Goal: Task Accomplishment & Management: Complete application form

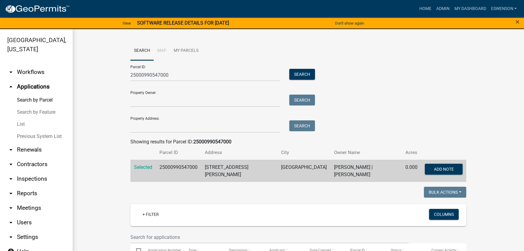
click at [174, 67] on div "Parcel ID: 25000990547000 Search" at bounding box center [221, 70] width 182 height 21
click at [165, 88] on div "Property Owner: Search" at bounding box center [221, 96] width 182 height 21
click at [176, 69] on input "25000990547000" at bounding box center [205, 75] width 150 height 12
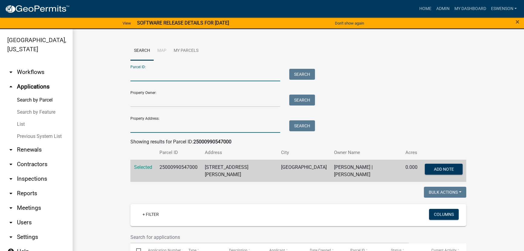
click at [162, 124] on input "Property Address:" at bounding box center [205, 126] width 150 height 12
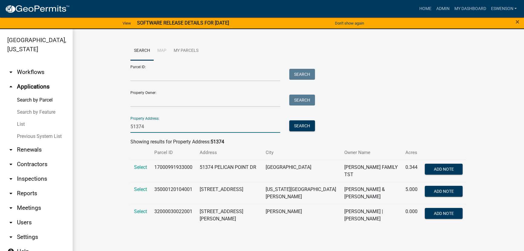
type input "51374"
click at [172, 166] on td "17000991933000" at bounding box center [173, 170] width 45 height 22
copy td "17000991933000"
click at [138, 165] on span "Select" at bounding box center [140, 167] width 13 height 6
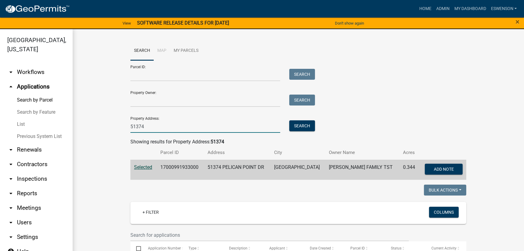
click at [148, 123] on input "51374" at bounding box center [205, 126] width 150 height 12
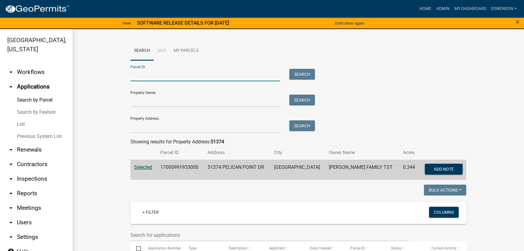
click at [155, 71] on input "Parcel ID:" at bounding box center [205, 75] width 150 height 12
paste input "41000290188000"
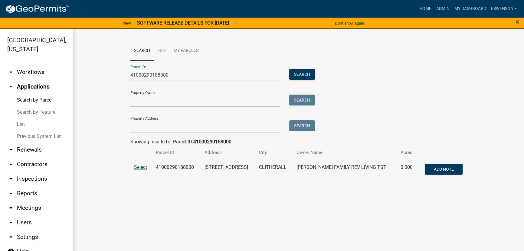
type input "41000290188000"
click at [142, 167] on span "Select" at bounding box center [140, 167] width 13 height 6
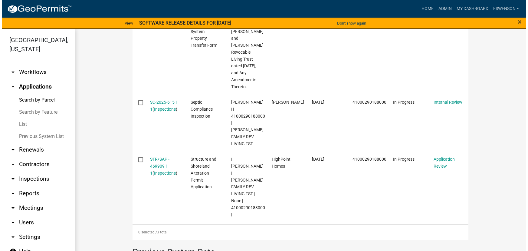
scroll to position [246, 0]
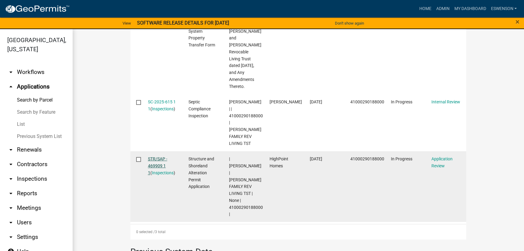
click at [162, 156] on link "STR/SAP - 469909 1 1" at bounding box center [157, 165] width 19 height 19
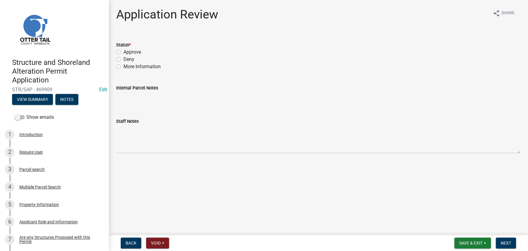
click at [133, 50] on label "Approve" at bounding box center [132, 51] width 18 height 7
click at [127, 50] on input "Approve" at bounding box center [125, 50] width 4 height 4
radio input "true"
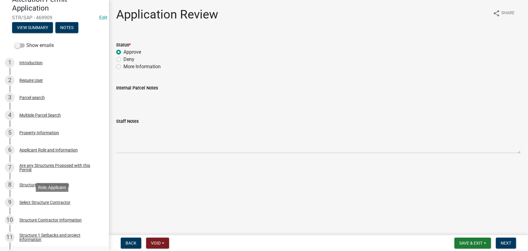
scroll to position [137, 0]
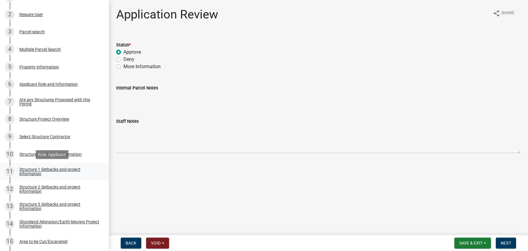
click at [56, 172] on div "Structure 1 Setbacks and project information" at bounding box center [59, 171] width 80 height 8
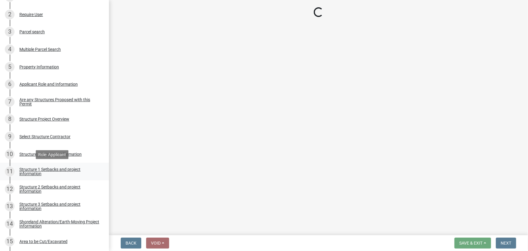
select select "c185e313-3403-4239-bd61-bb563c58a77a"
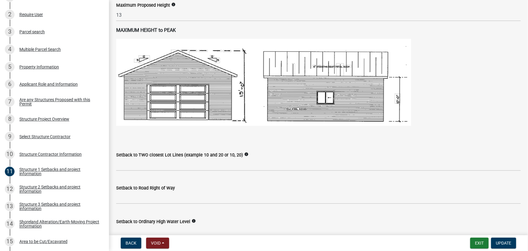
scroll to position [440, 0]
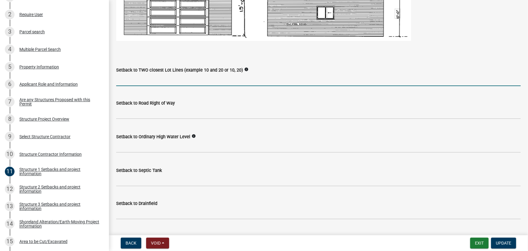
click at [149, 82] on input "Setback to TWO closest Lot Lines (example 10 and 20 or 10, 20)" at bounding box center [318, 80] width 405 height 12
type input "740, 1000"
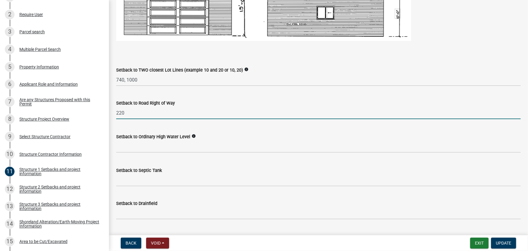
type input "220"
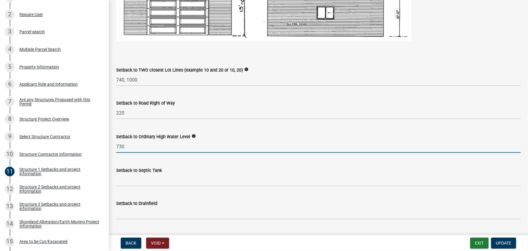
type input "730"
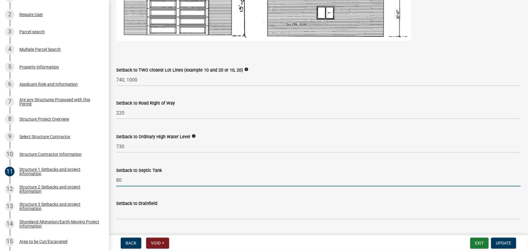
type input "80"
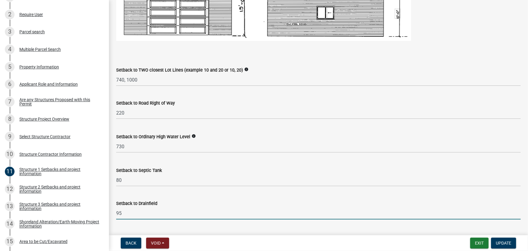
type input "95"
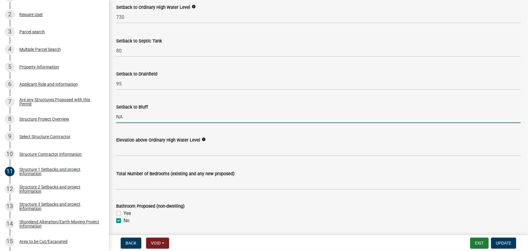
type input "NA"
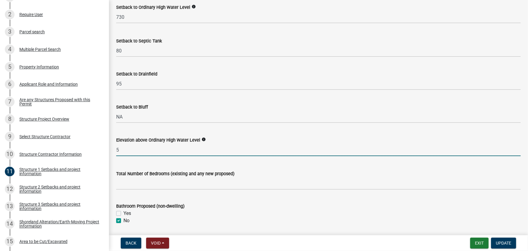
type input "5"
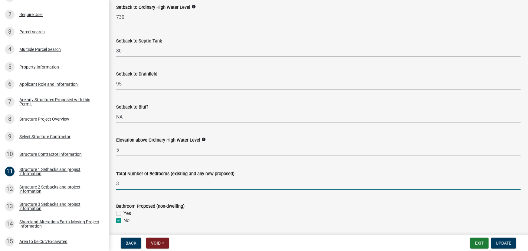
type input "3"
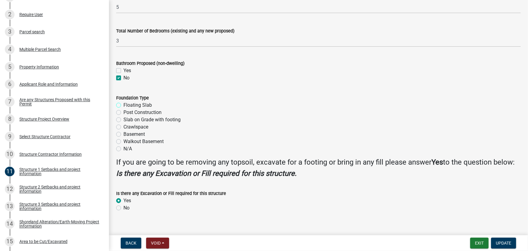
scroll to position [728, 0]
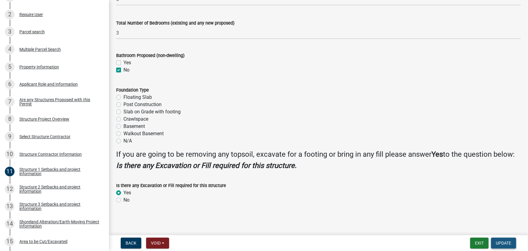
click at [507, 242] on span "Update" at bounding box center [503, 242] width 15 height 5
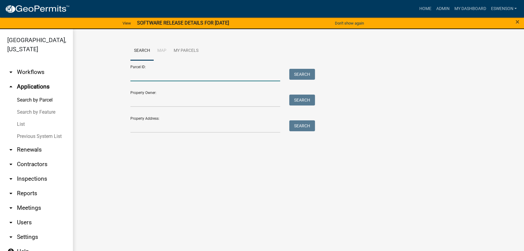
drag, startPoint x: 179, startPoint y: 67, endPoint x: 176, endPoint y: 70, distance: 4.3
paste input "16000990971000"
click at [296, 74] on button "Search" at bounding box center [302, 74] width 26 height 11
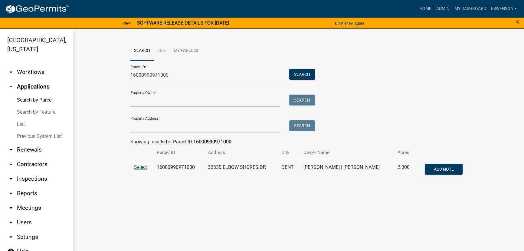
click at [145, 169] on span "Select" at bounding box center [140, 167] width 13 height 6
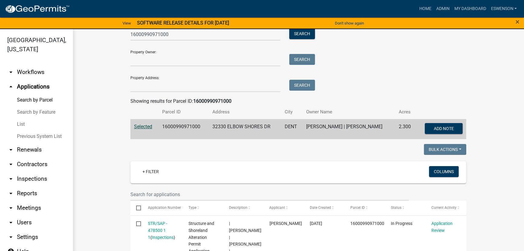
scroll to position [27, 0]
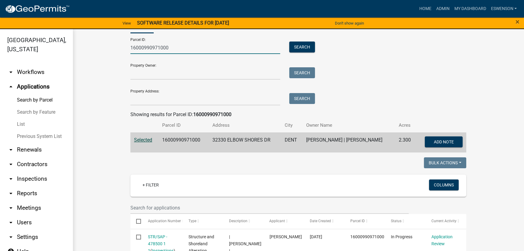
click at [153, 45] on input "16000990971000" at bounding box center [205, 47] width 150 height 12
paste input "52000040022007"
type input "52000040022007"
click at [291, 48] on button "Search" at bounding box center [302, 46] width 26 height 11
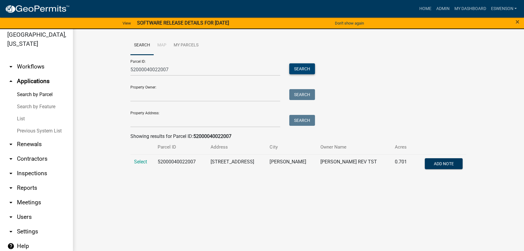
scroll to position [7, 0]
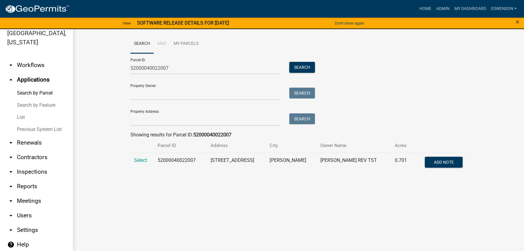
click at [133, 156] on td "Select" at bounding box center [142, 163] width 24 height 20
click at [140, 158] on span "Select" at bounding box center [140, 160] width 13 height 6
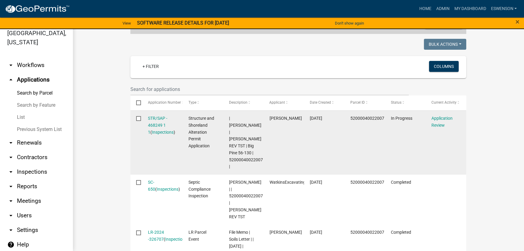
scroll to position [148, 0]
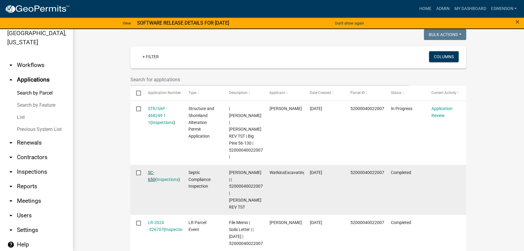
click at [155, 170] on link "SC-650" at bounding box center [151, 176] width 7 height 12
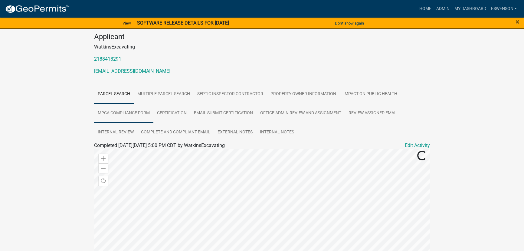
scroll to position [110, 0]
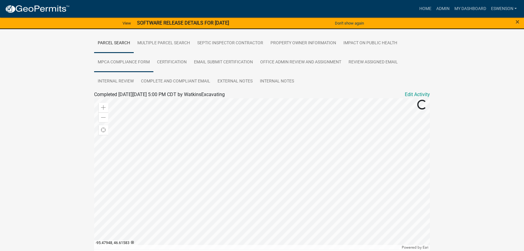
click at [144, 62] on link "MPCA Compliance Form" at bounding box center [123, 62] width 59 height 19
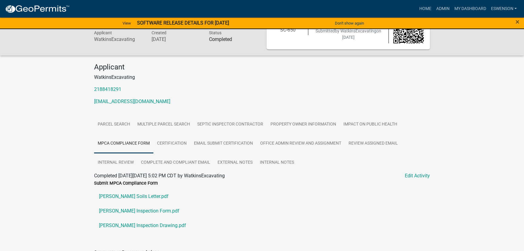
scroll to position [137, 0]
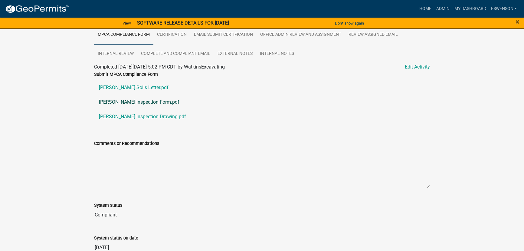
click at [138, 103] on link "[PERSON_NAME] Inspection Form.pdf" at bounding box center [262, 102] width 336 height 15
click at [136, 109] on link "[PERSON_NAME] Inspection Drawing.pdf" at bounding box center [262, 116] width 336 height 15
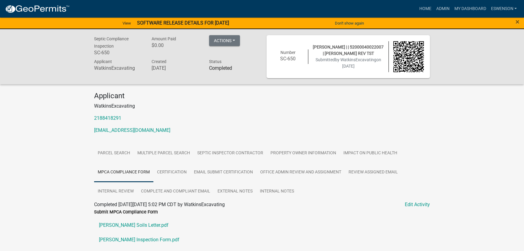
scroll to position [0, 0]
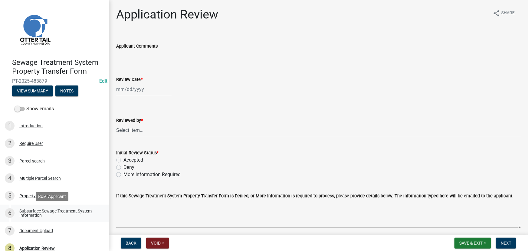
click at [38, 214] on div "Subsurface Sewage Treatment System Information" at bounding box center [59, 212] width 80 height 8
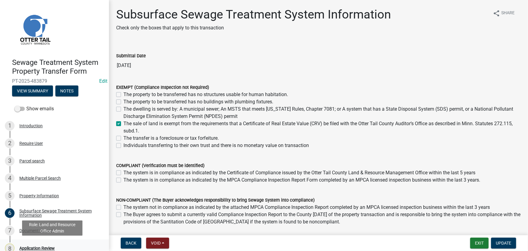
click at [36, 250] on div "Application Review" at bounding box center [36, 248] width 35 height 4
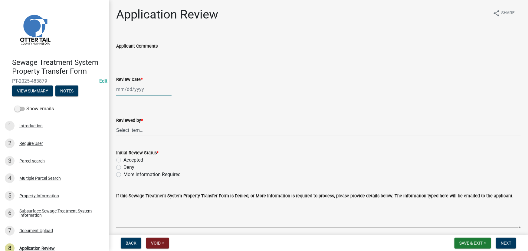
click at [130, 85] on div at bounding box center [143, 89] width 55 height 12
select select "9"
select select "2025"
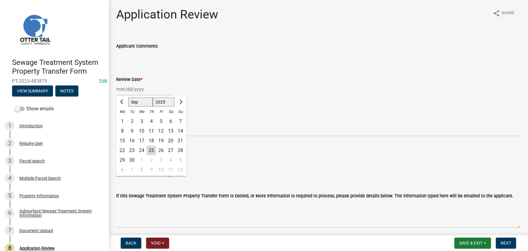
click at [151, 153] on div "25" at bounding box center [151, 151] width 10 height 10
type input "09/25/2025"
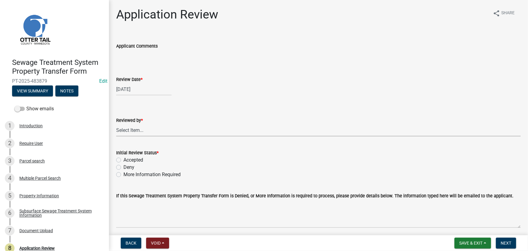
click at [147, 130] on select "Select Item... Alexis Newark Amy Busko Andrea Perales Brittany Tollefson Christ…" at bounding box center [318, 130] width 405 height 12
click at [116, 124] on select "Select Item... Alexis Newark Amy Busko Andrea Perales Brittany Tollefson Christ…" at bounding box center [318, 130] width 405 height 12
select select "190fd4c8-42ef-492b-a4a0-a0213555944c"
click at [146, 157] on div "Accepted" at bounding box center [318, 159] width 405 height 7
click at [141, 157] on label "Accepted" at bounding box center [133, 159] width 20 height 7
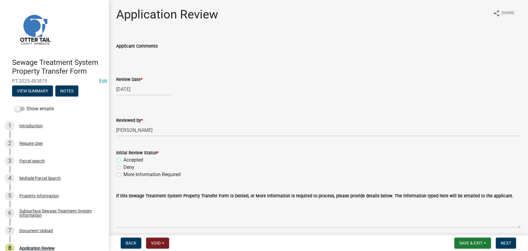
click at [127, 157] on input "Accepted" at bounding box center [125, 158] width 4 height 4
radio input "true"
click at [507, 244] on span "Next" at bounding box center [506, 242] width 11 height 5
